Goal: Use online tool/utility: Utilize a website feature to perform a specific function

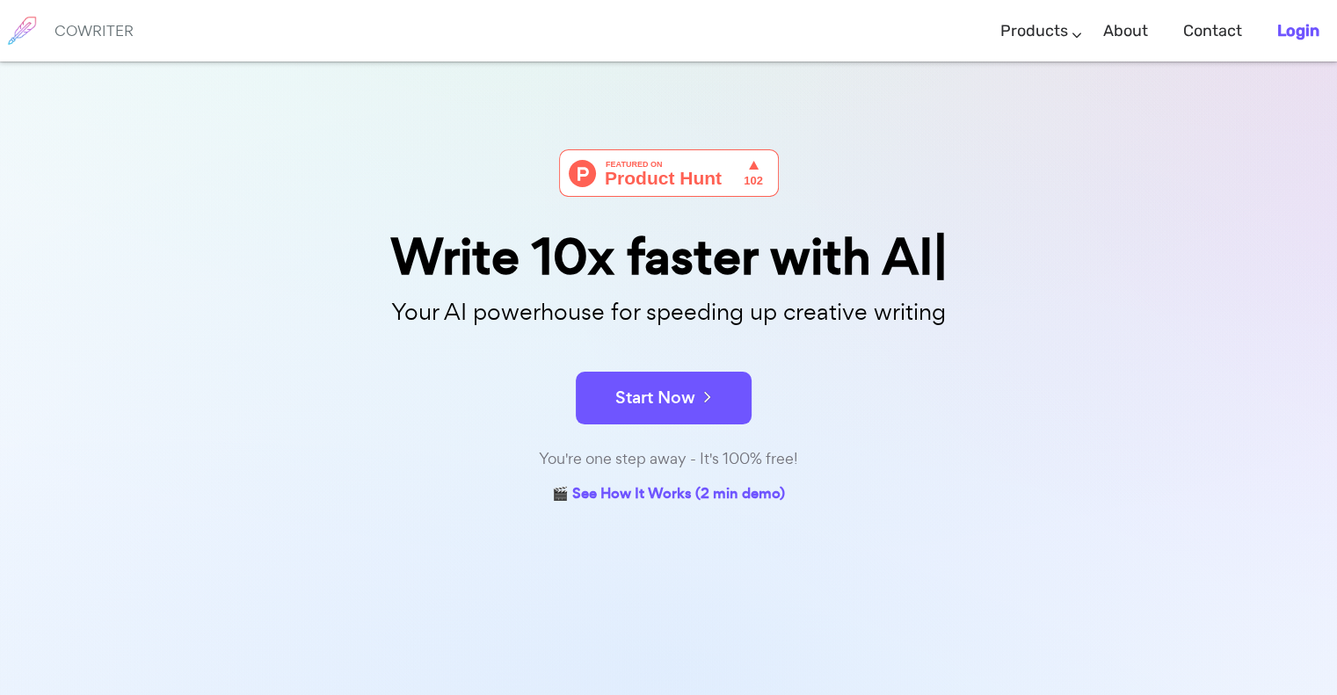
click at [1301, 23] on b "Login" at bounding box center [1298, 30] width 42 height 19
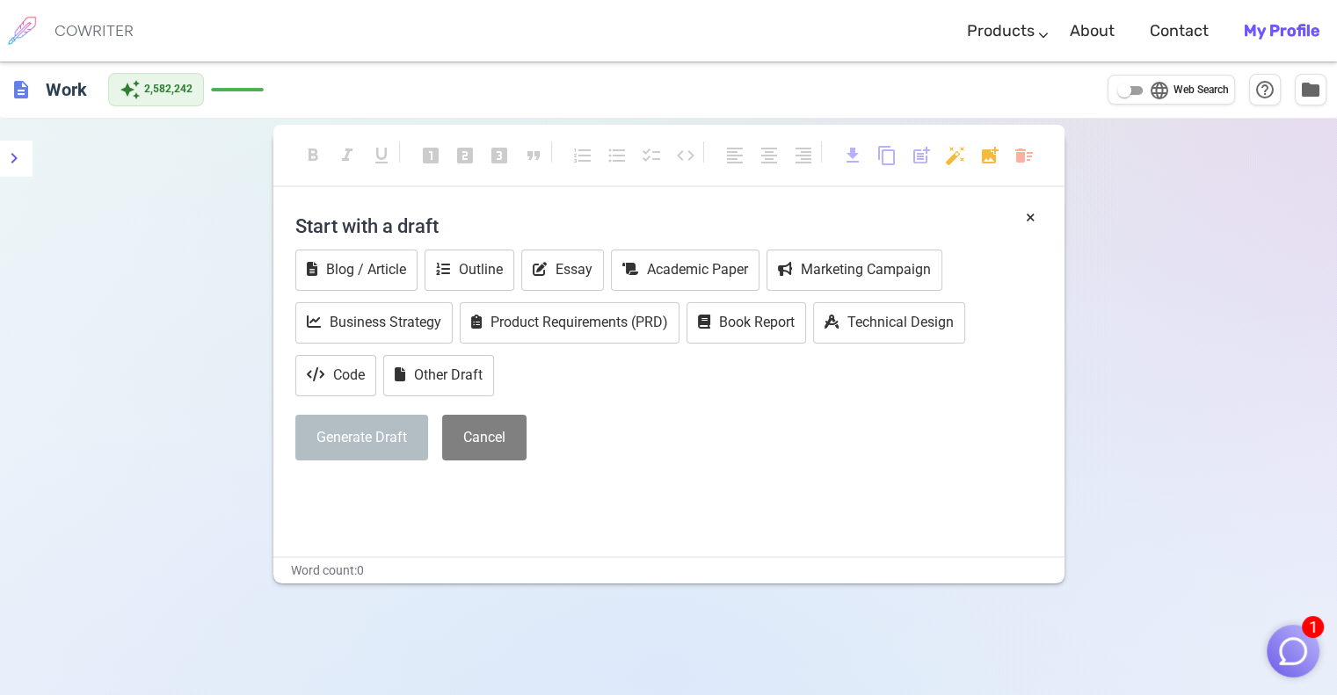
click at [1289, 644] on img "button" at bounding box center [1293, 651] width 33 height 33
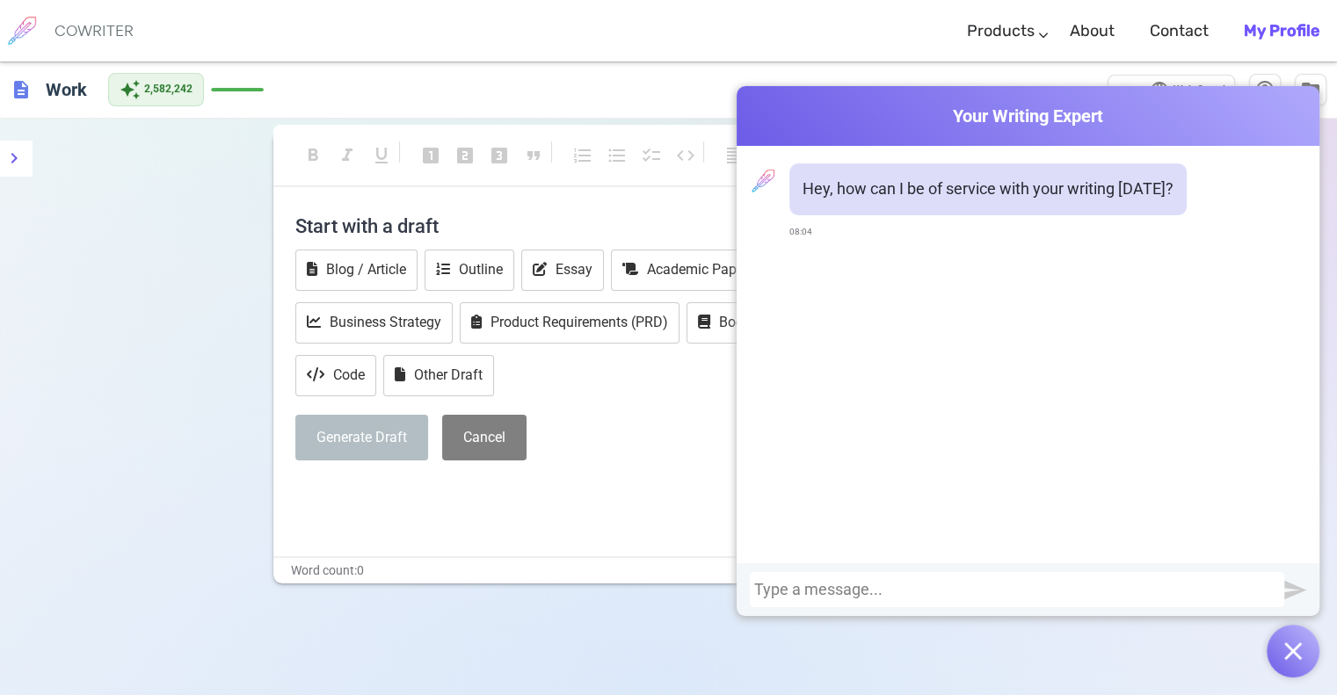
click at [1066, 593] on div at bounding box center [1017, 590] width 526 height 18
paste div
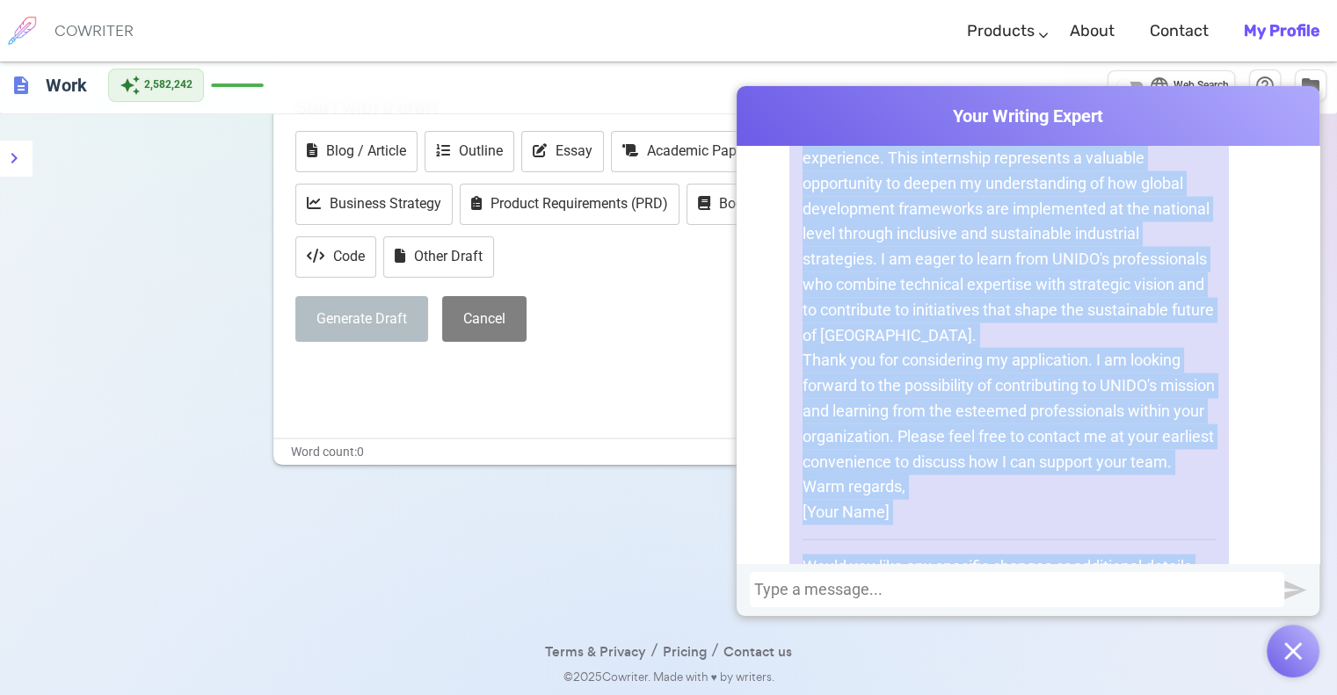
scroll to position [3430, 0]
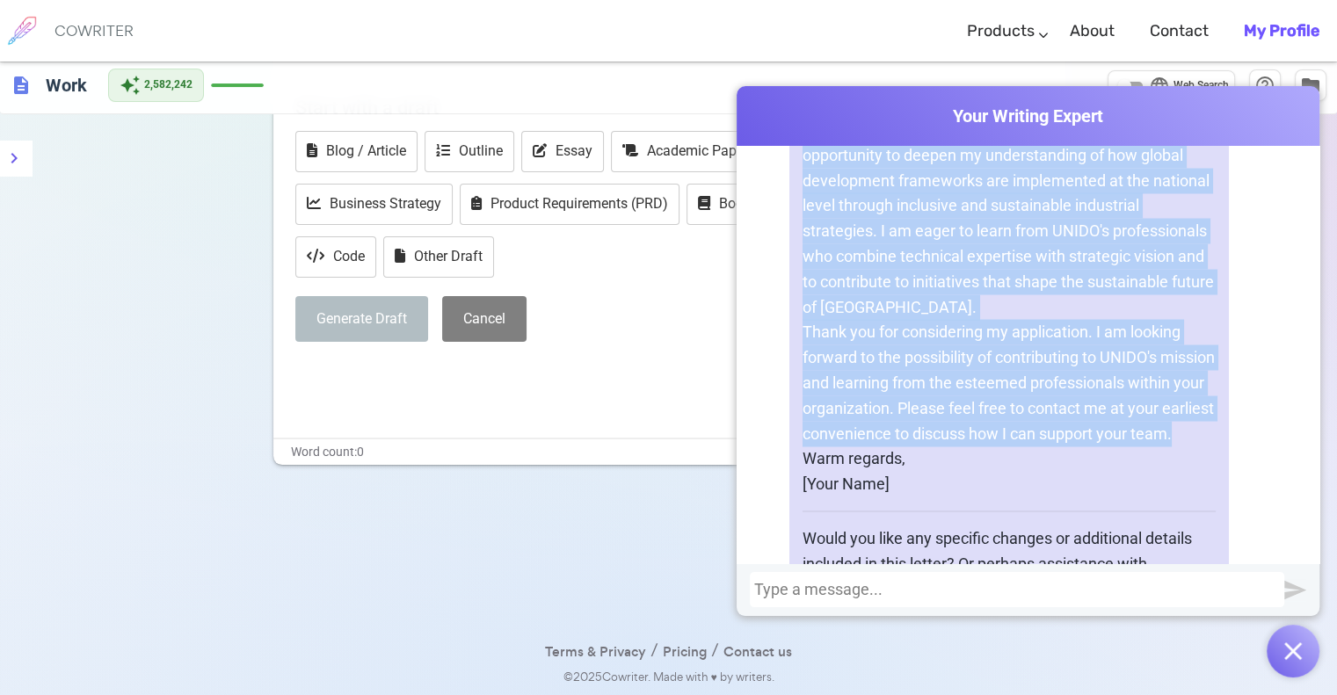
drag, startPoint x: 798, startPoint y: 323, endPoint x: 1108, endPoint y: 382, distance: 315.0
copy div "Dear Hiring Manager, I am writing to express my interest in the Intern position…"
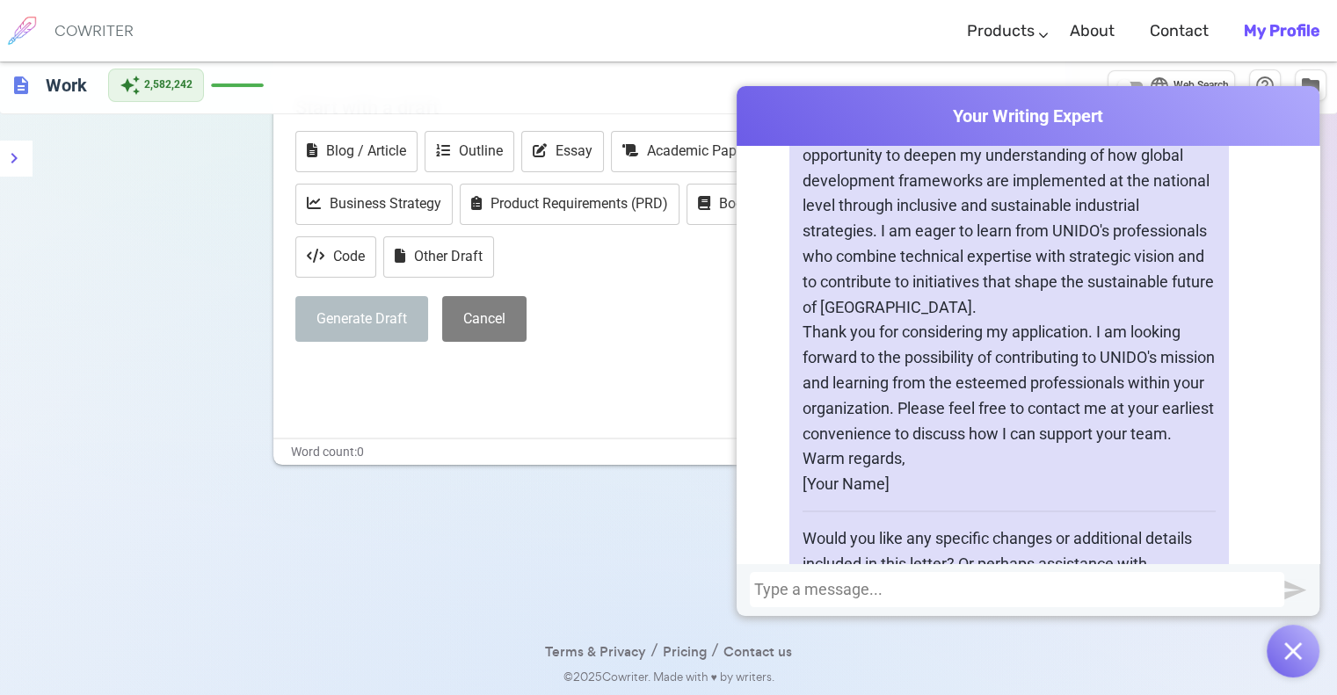
click at [953, 584] on div at bounding box center [1017, 590] width 526 height 18
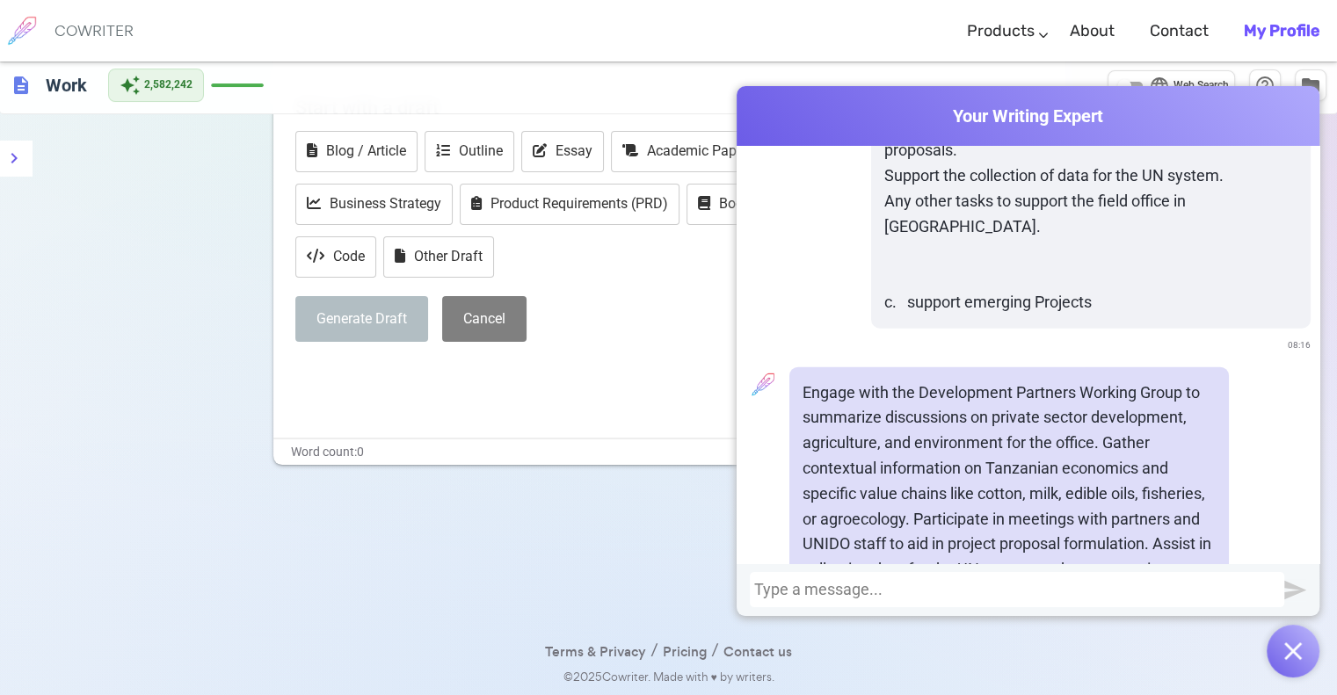
scroll to position [4216, 0]
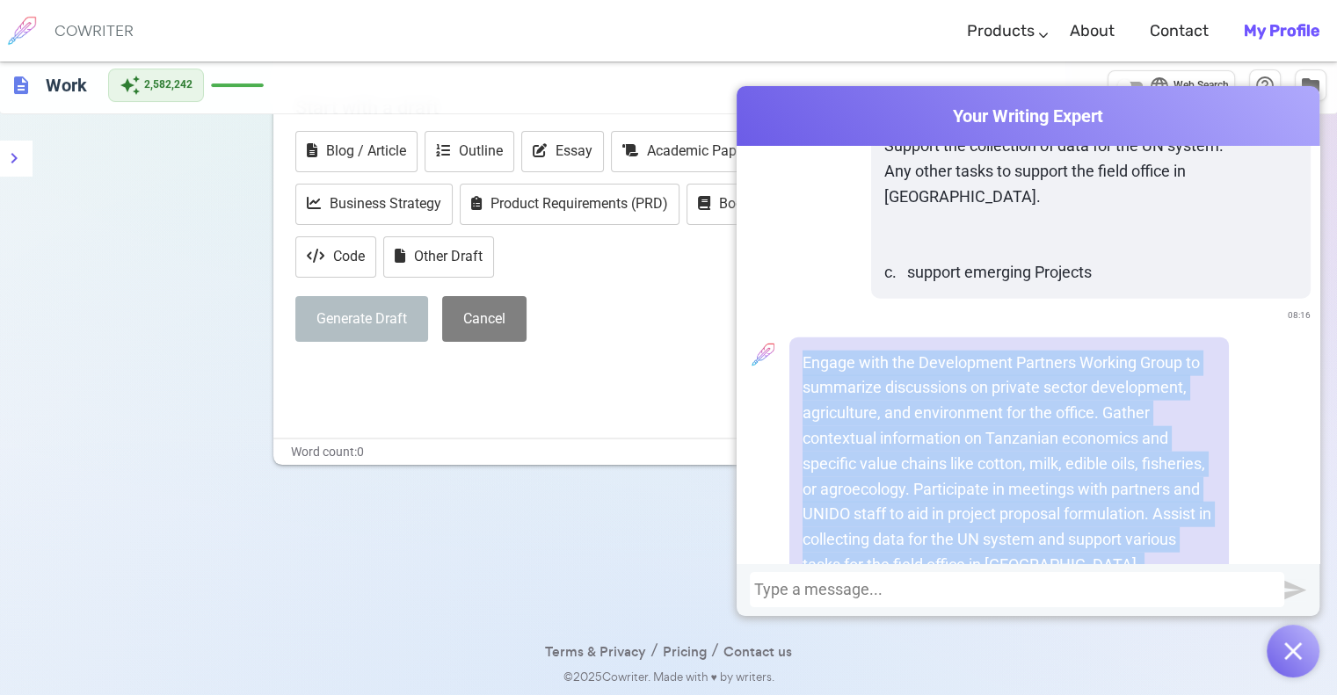
drag, startPoint x: 889, startPoint y: 544, endPoint x: 798, endPoint y: 294, distance: 266.4
click at [803, 351] on p "Engage with the Development Partners Working Group to summarize discussions on …" at bounding box center [1009, 490] width 413 height 279
copy p "Engage with the Development Partners Working Group to summarize discussions on …"
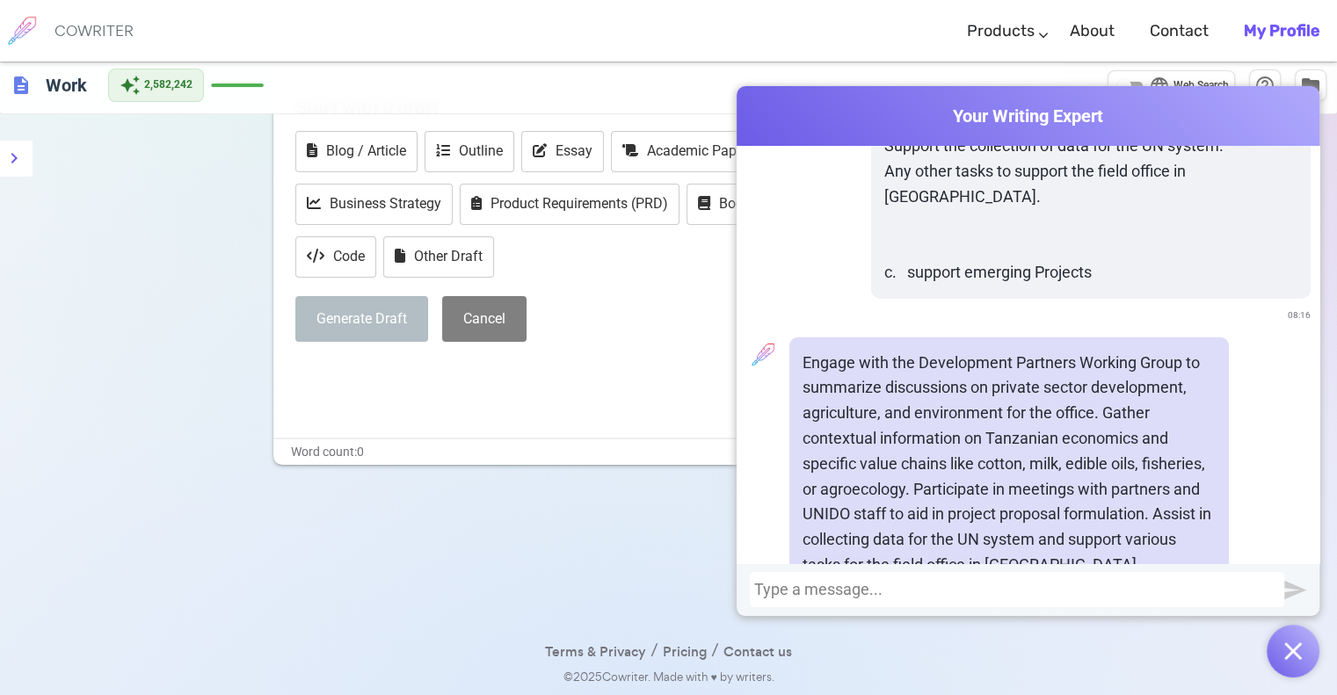
click at [928, 597] on div at bounding box center [1017, 590] width 526 height 18
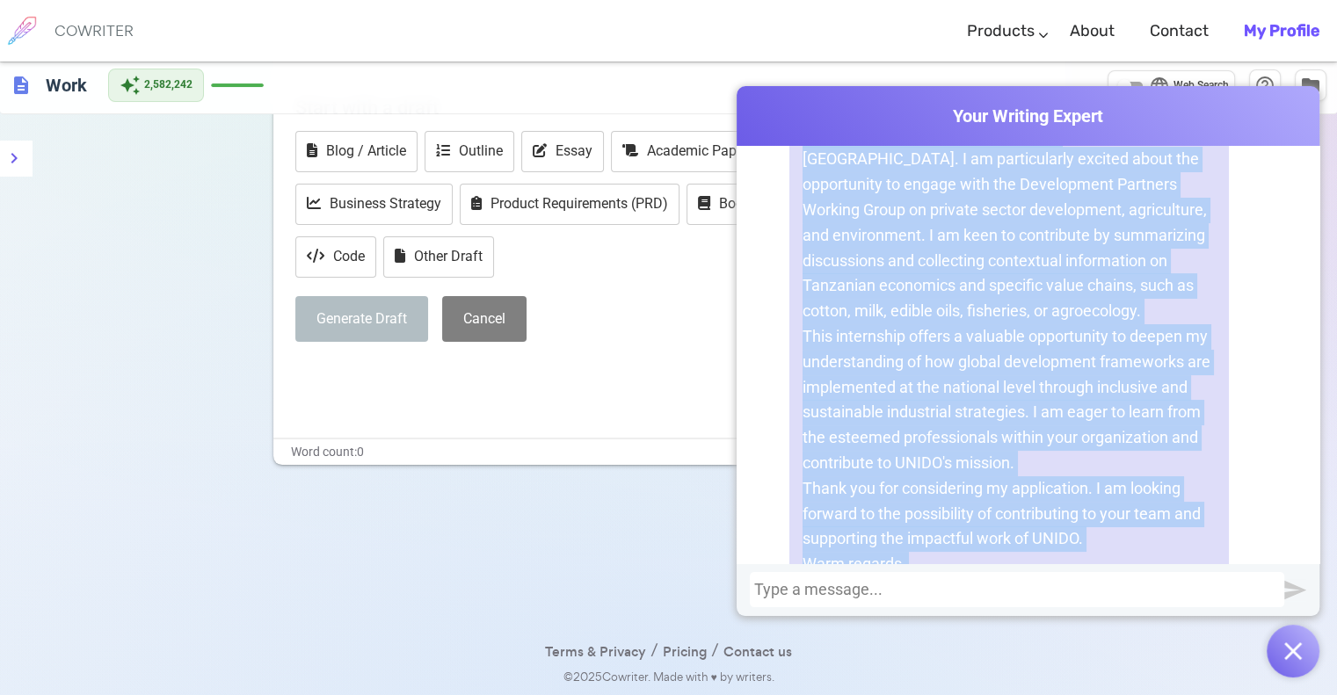
scroll to position [6935, 0]
drag, startPoint x: 795, startPoint y: 327, endPoint x: 1194, endPoint y: 495, distance: 433.0
copy div "I am writing to express my enthusiastic interest in the Intern position at the …"
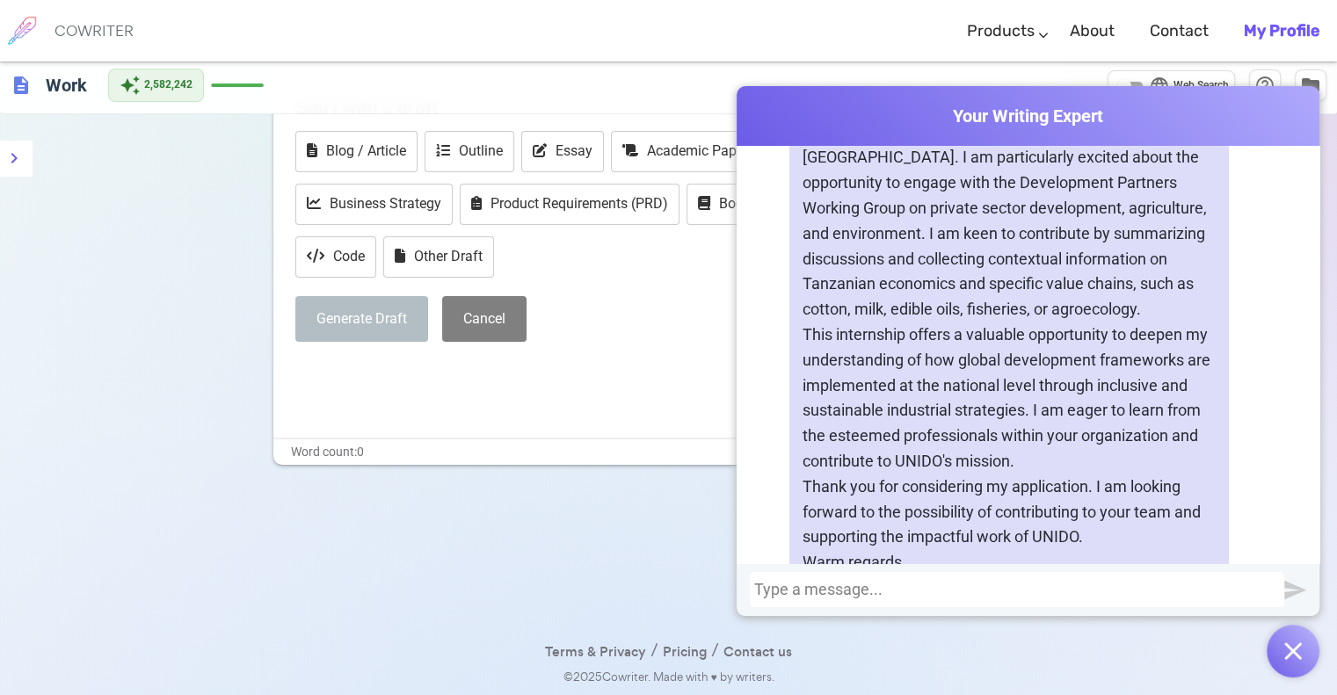
click at [881, 593] on div at bounding box center [1017, 590] width 526 height 18
drag, startPoint x: 1017, startPoint y: 586, endPoint x: 694, endPoint y: 590, distance: 323.5
click at [694, 590] on div "Cowriter Your Writing Expert Hey, how can I be of service with your writing [DA…" at bounding box center [668, 319] width 1337 height 753
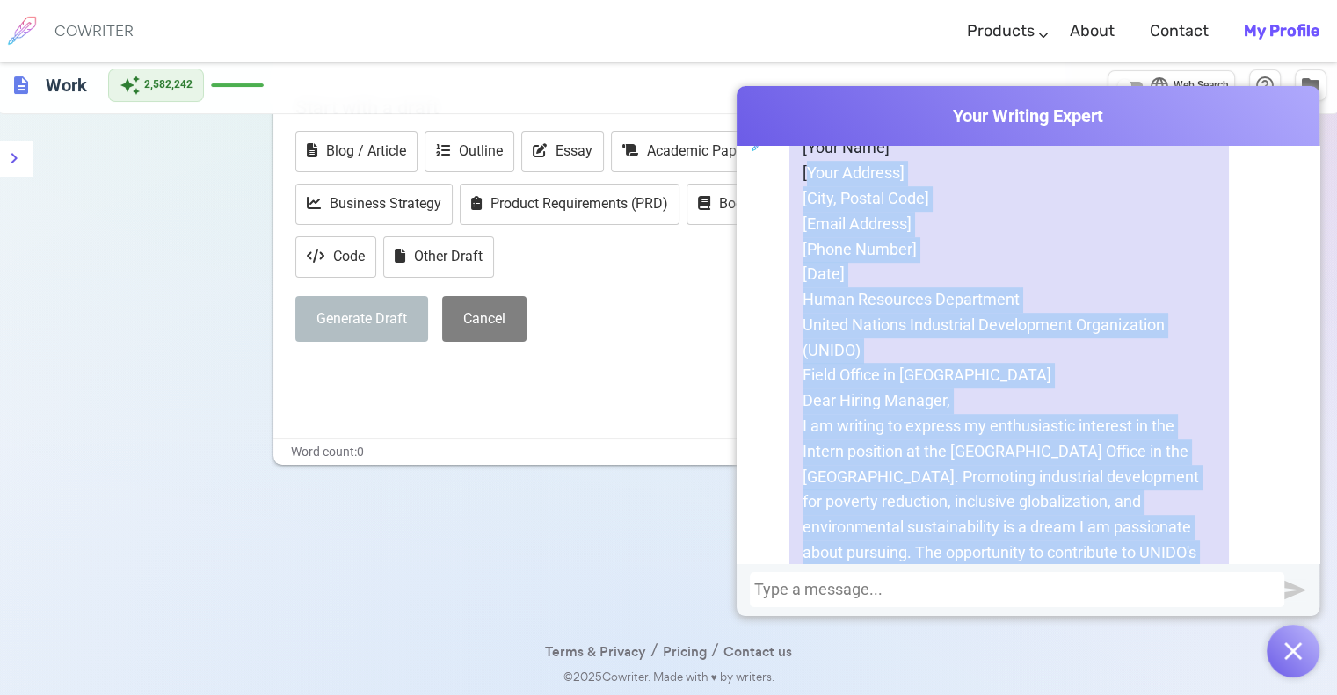
scroll to position [7585, 0]
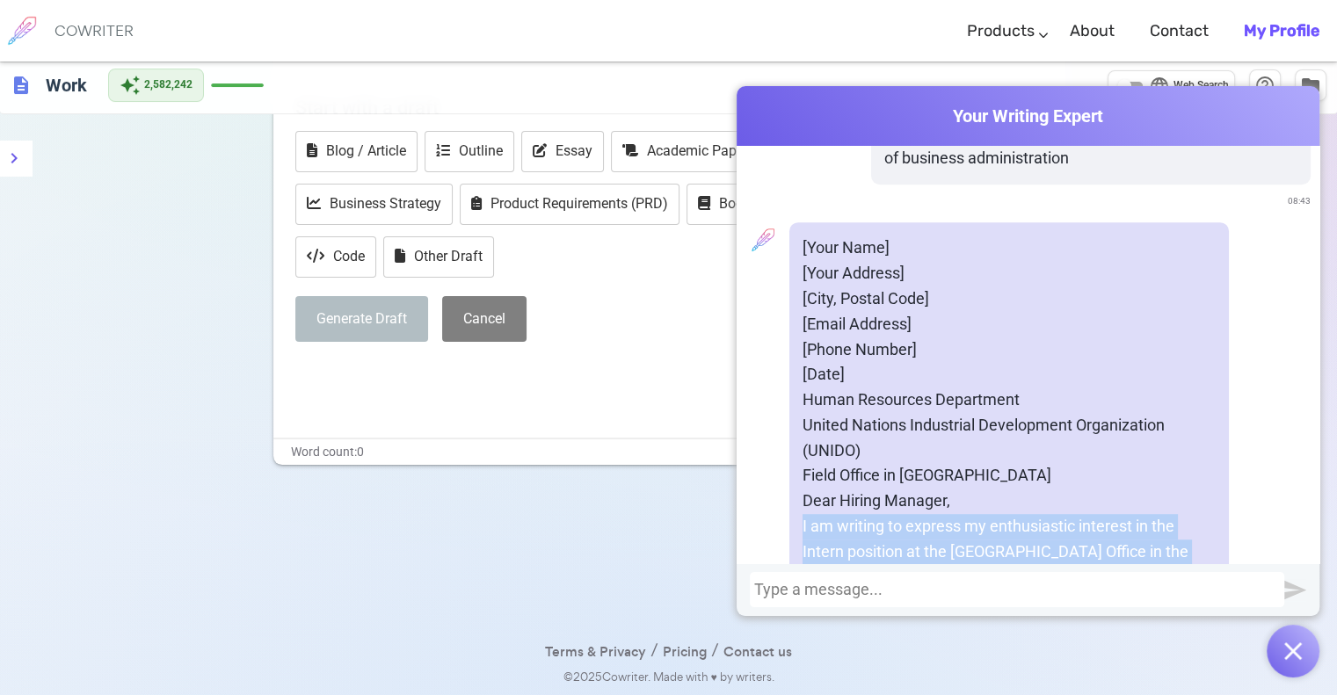
drag, startPoint x: 1160, startPoint y: 319, endPoint x: 840, endPoint y: 481, distance: 358.6
copy div "I am writing to express my enthusiastic interest in the Intern position at the …"
